Goal: Find specific page/section: Find specific page/section

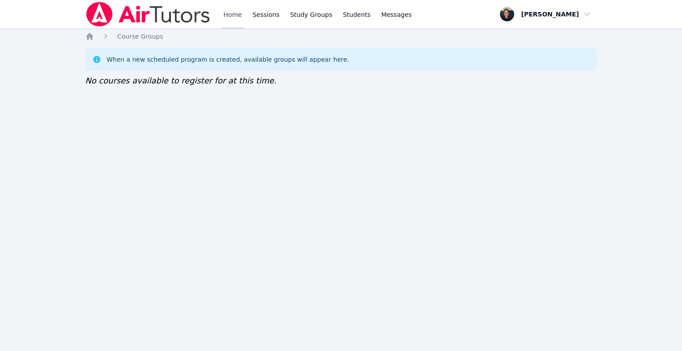
click at [229, 23] on link "Home" at bounding box center [232, 14] width 22 height 28
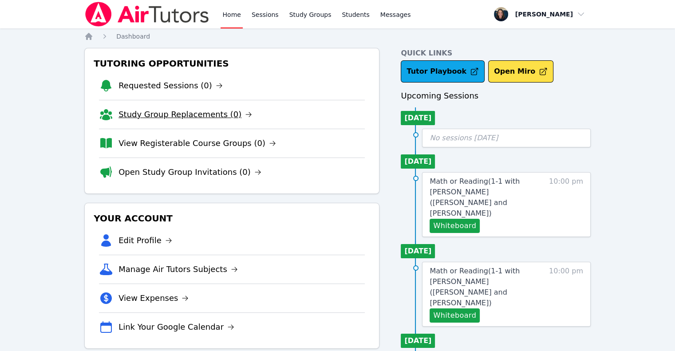
click at [193, 120] on link "Study Group Replacements (0)" at bounding box center [185, 114] width 134 height 12
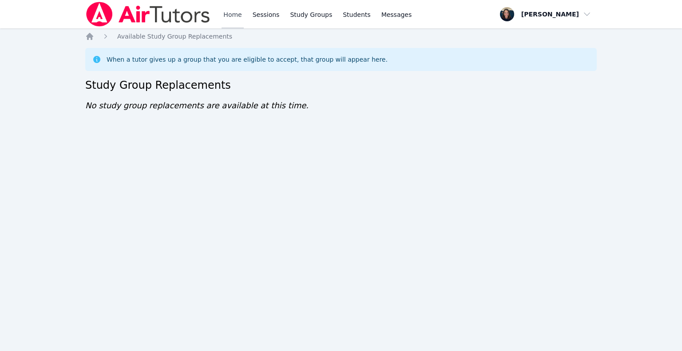
click at [232, 19] on link "Home" at bounding box center [232, 14] width 22 height 28
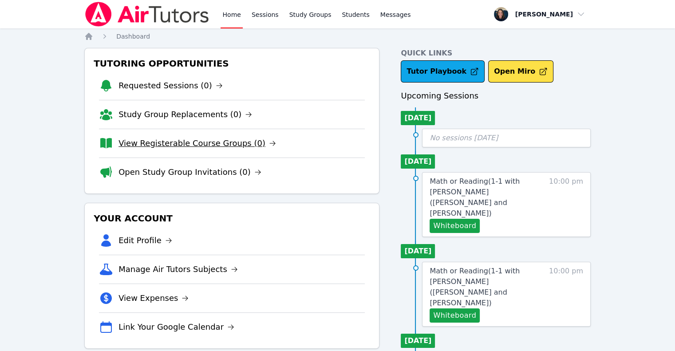
click at [201, 145] on link "View Registerable Course Groups (0)" at bounding box center [197, 143] width 158 height 12
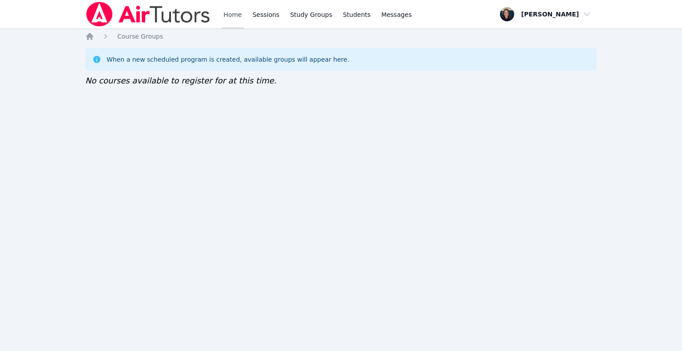
click at [227, 17] on link "Home" at bounding box center [232, 14] width 22 height 28
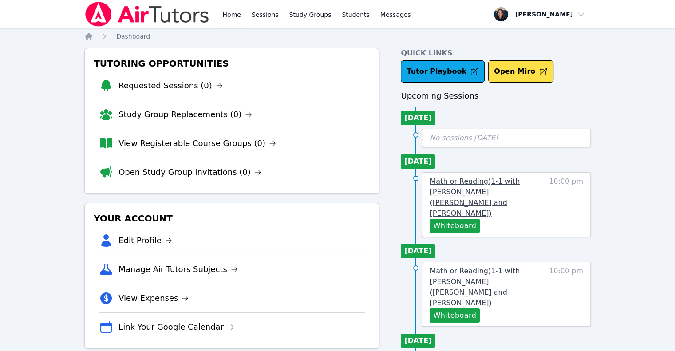
click at [480, 181] on span "Math or Reading ( 1-1 with [PERSON_NAME] ([PERSON_NAME] and [PERSON_NAME] )" at bounding box center [475, 197] width 90 height 40
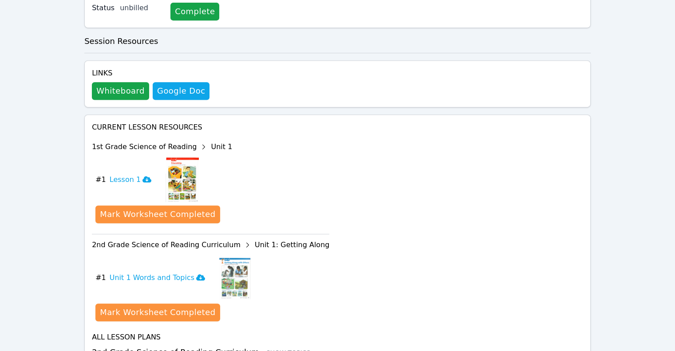
scroll to position [422, 0]
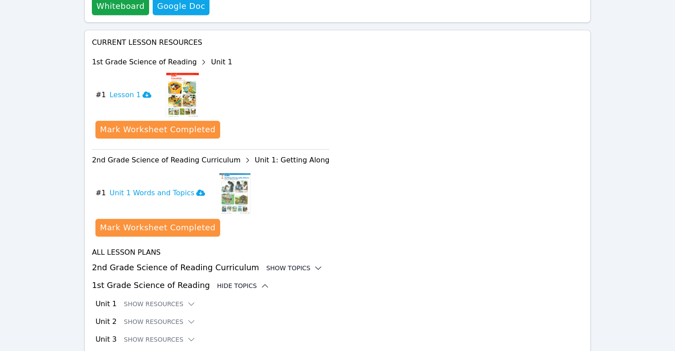
click at [272, 264] on div "Show Topics" at bounding box center [294, 268] width 57 height 9
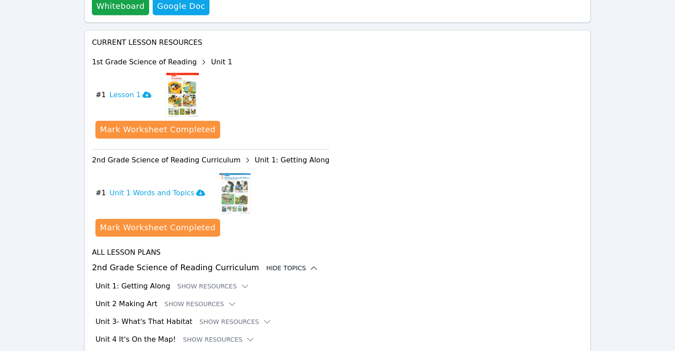
click at [309, 264] on icon at bounding box center [313, 268] width 9 height 9
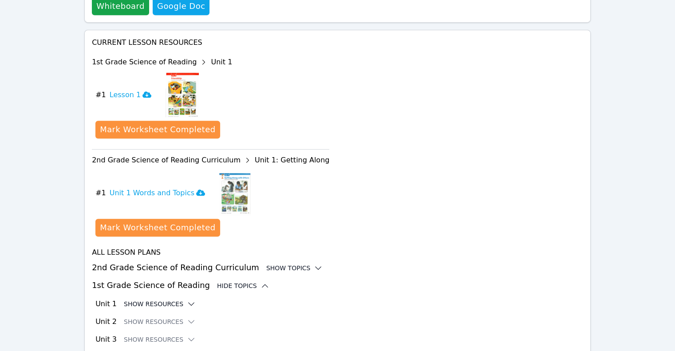
click at [154, 299] on button "Show Resources" at bounding box center [160, 303] width 72 height 9
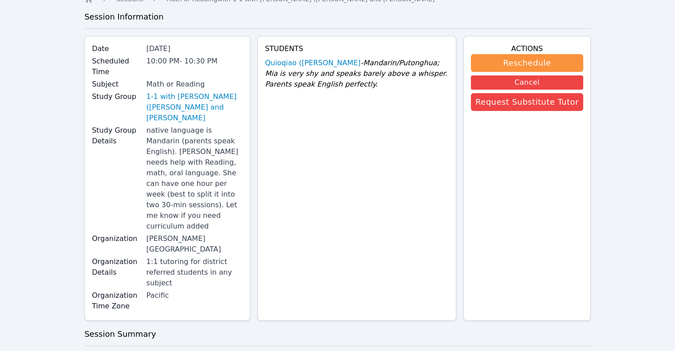
scroll to position [40, 0]
